Goal: Task Accomplishment & Management: Manage account settings

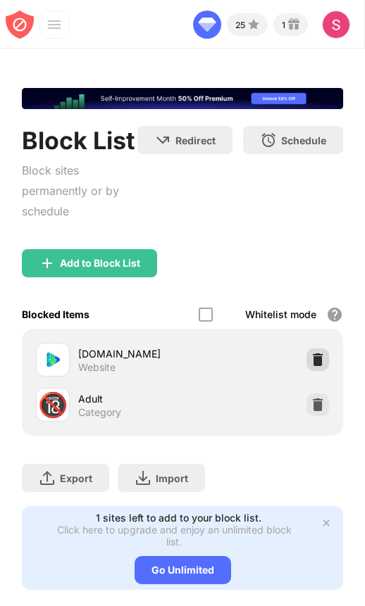
click at [320, 360] on img at bounding box center [317, 360] width 14 height 14
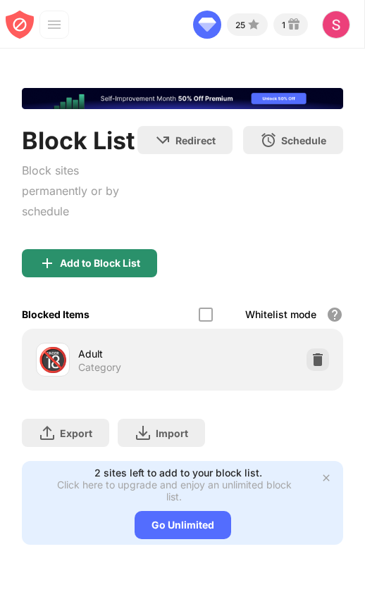
click at [146, 252] on div "Add to Block List" at bounding box center [89, 263] width 135 height 28
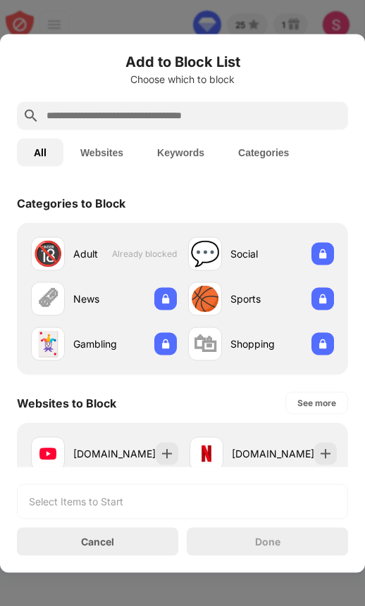
click at [168, 106] on div at bounding box center [182, 115] width 331 height 28
click at [161, 126] on div at bounding box center [182, 115] width 331 height 28
click at [160, 120] on input "text" at bounding box center [193, 115] width 297 height 17
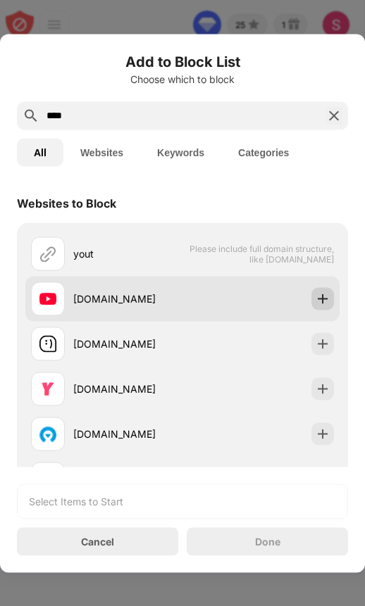
type input "****"
click at [320, 296] on img at bounding box center [322, 298] width 14 height 14
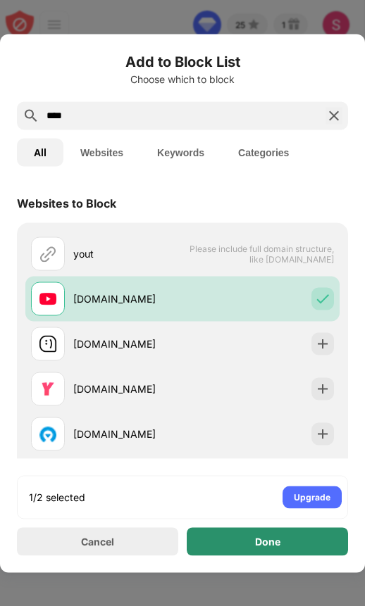
click at [279, 542] on div "Done" at bounding box center [267, 541] width 25 height 11
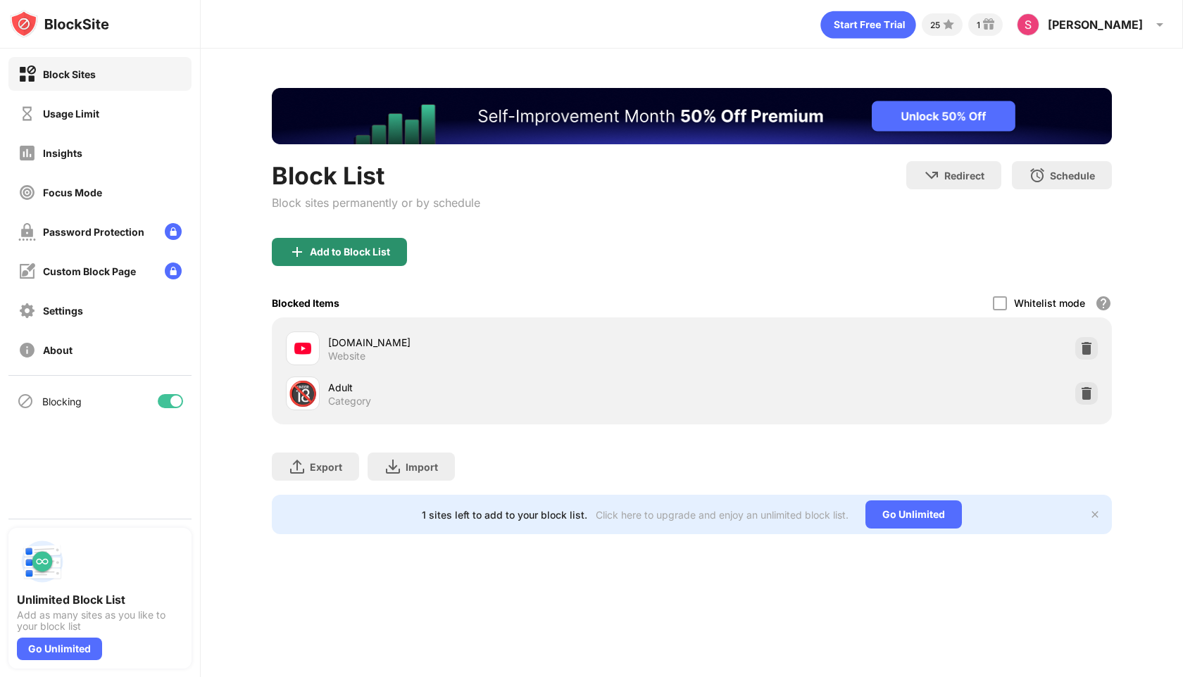
click at [347, 247] on div "Add to Block List" at bounding box center [350, 251] width 80 height 11
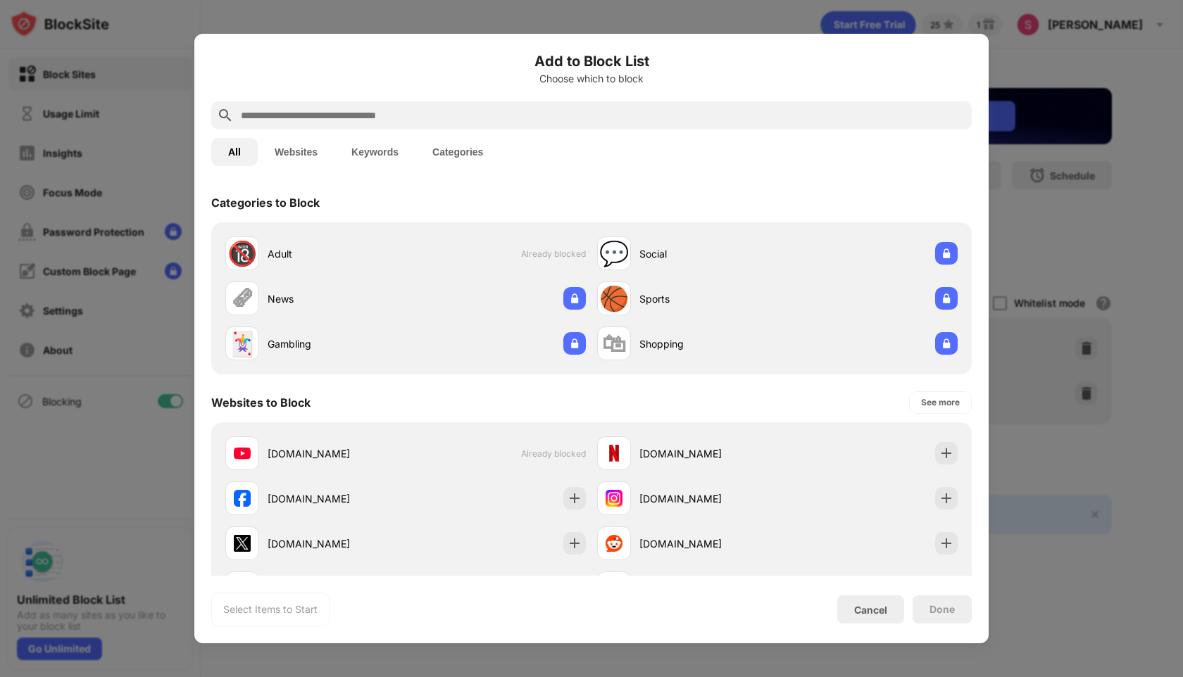
click at [364, 119] on input "text" at bounding box center [602, 115] width 726 height 17
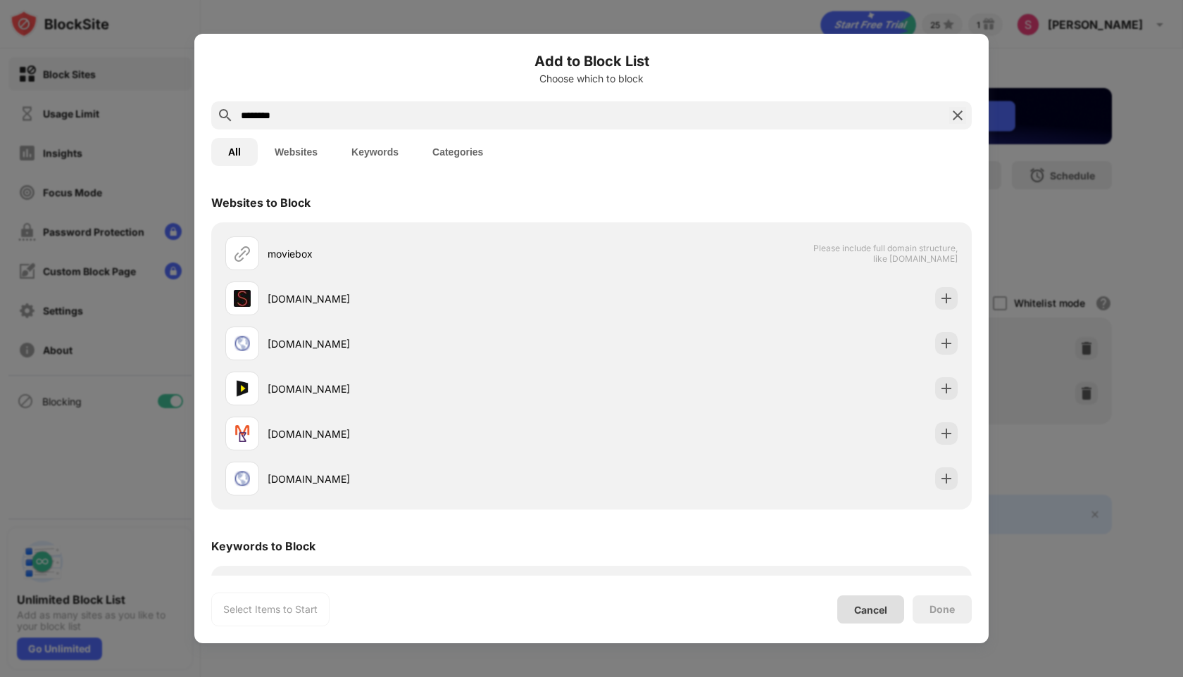
type input "********"
click at [364, 605] on div "Cancel" at bounding box center [870, 610] width 67 height 28
